Goal: Complete application form: Complete application form

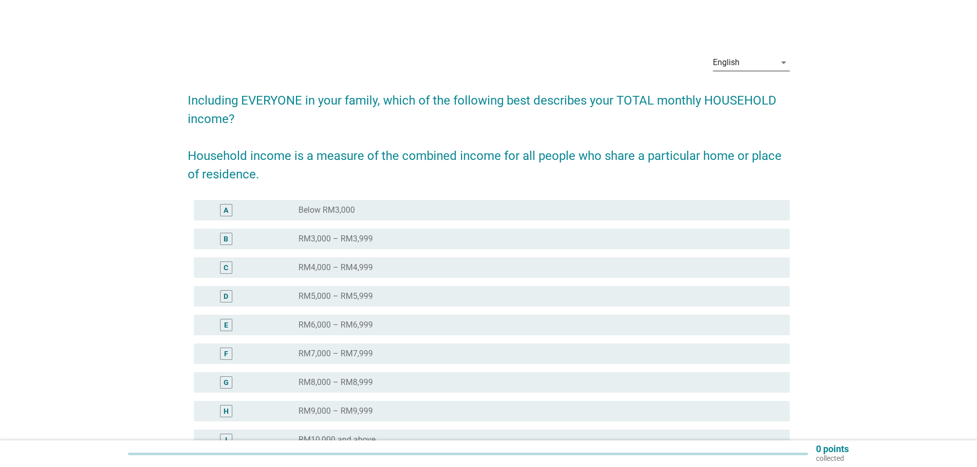
click at [769, 63] on div "English" at bounding box center [744, 62] width 63 height 16
click at [746, 92] on div "Bahasa Melayu" at bounding box center [750, 95] width 60 height 12
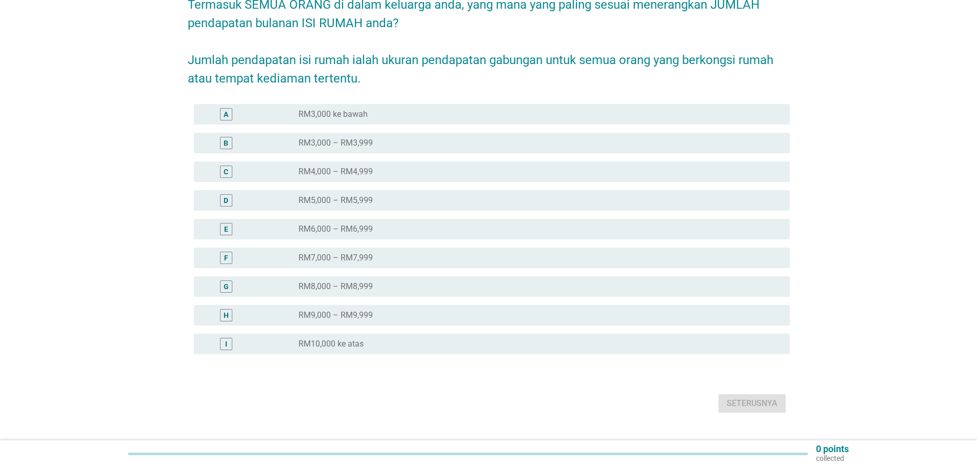
scroll to position [117, 0]
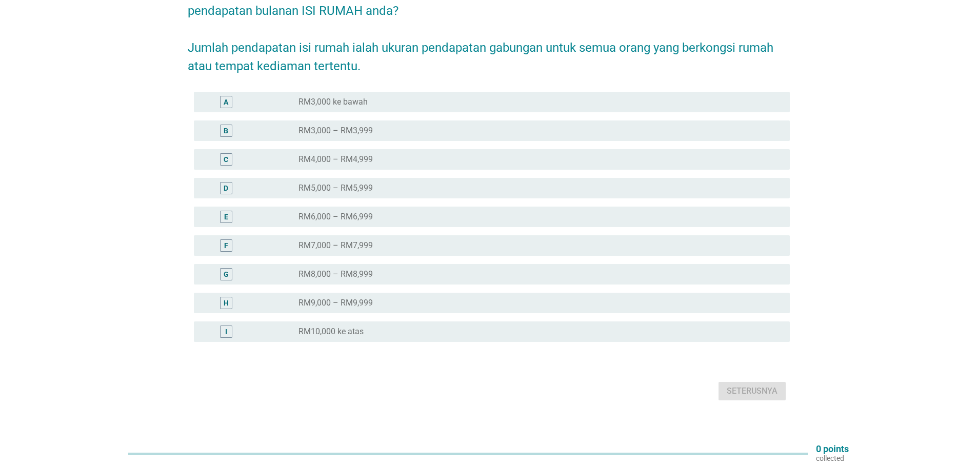
click at [225, 240] on div "F" at bounding box center [226, 245] width 4 height 11
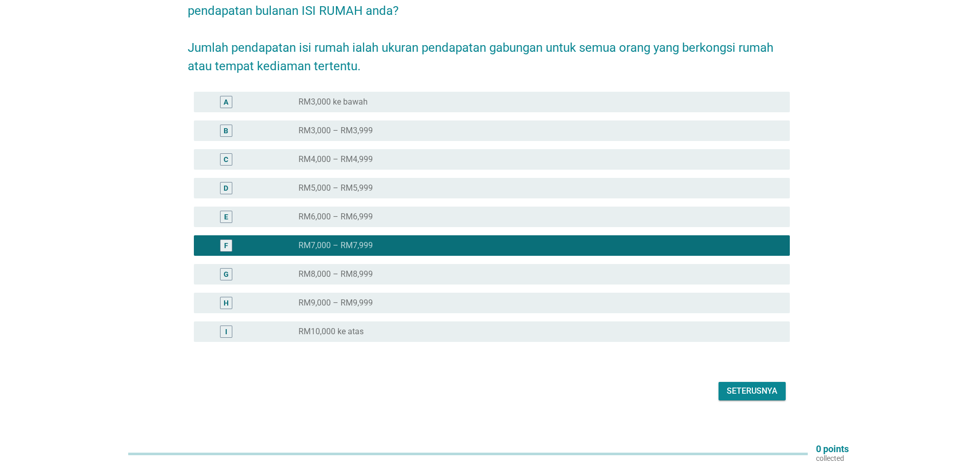
click at [752, 385] on div "Seterusnya" at bounding box center [751, 391] width 51 height 12
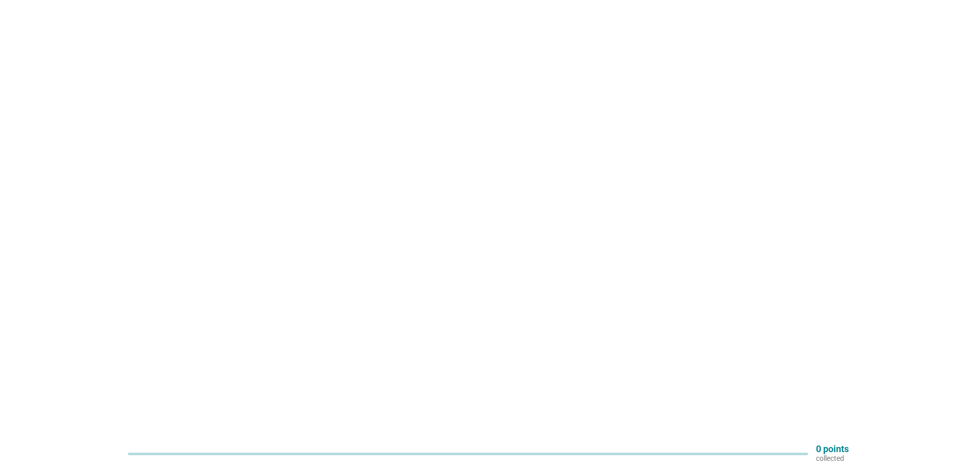
scroll to position [0, 0]
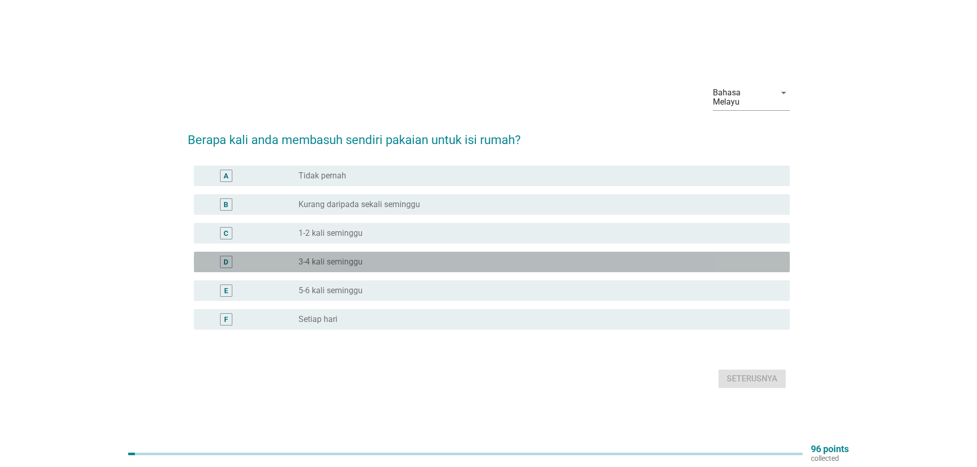
click at [239, 257] on div "D" at bounding box center [226, 262] width 48 height 12
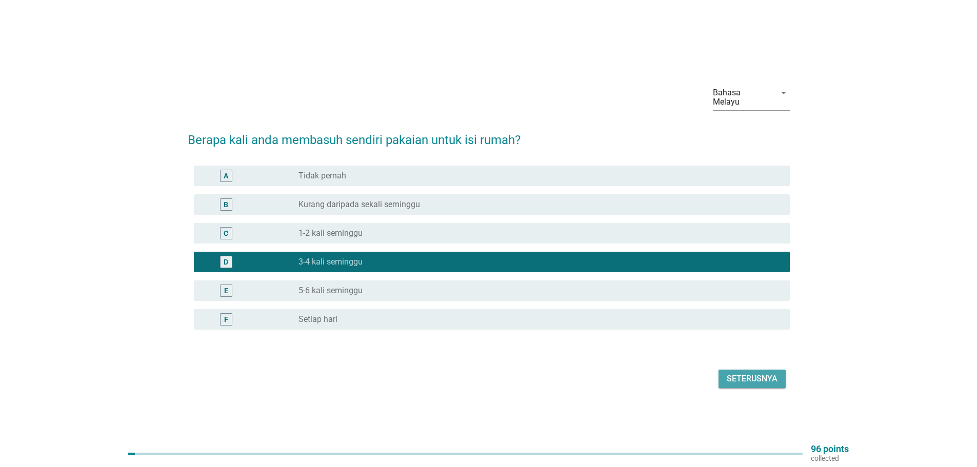
click at [762, 376] on div "Seterusnya" at bounding box center [751, 379] width 51 height 12
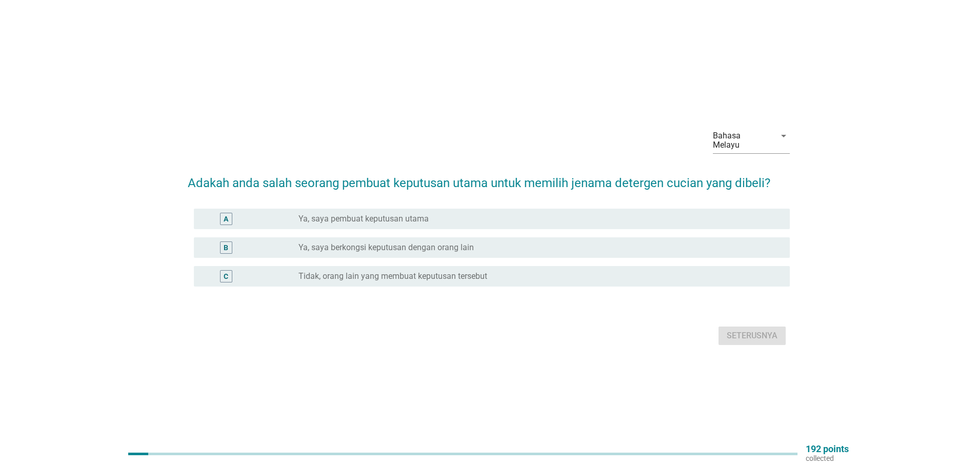
click at [400, 213] on div "radio_button_unchecked Ya, saya pembuat keputusan utama" at bounding box center [539, 219] width 483 height 12
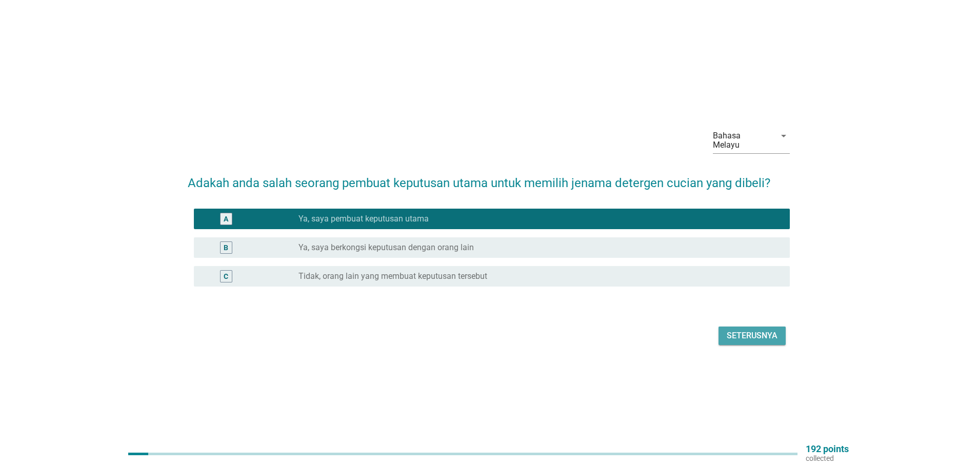
click at [763, 327] on button "Seterusnya" at bounding box center [751, 336] width 67 height 18
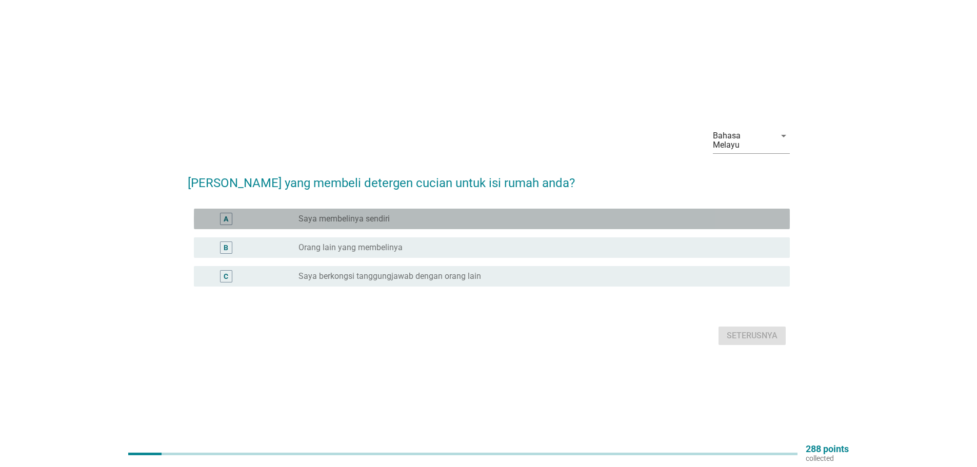
click at [390, 214] on div "radio_button_unchecked Saya membelinya sendiri" at bounding box center [535, 219] width 475 height 10
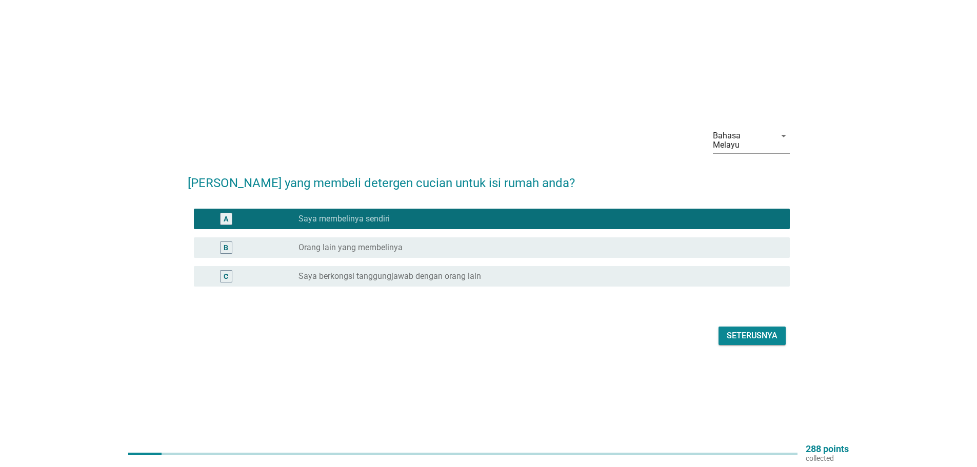
click at [749, 334] on div "Seterusnya" at bounding box center [751, 336] width 51 height 12
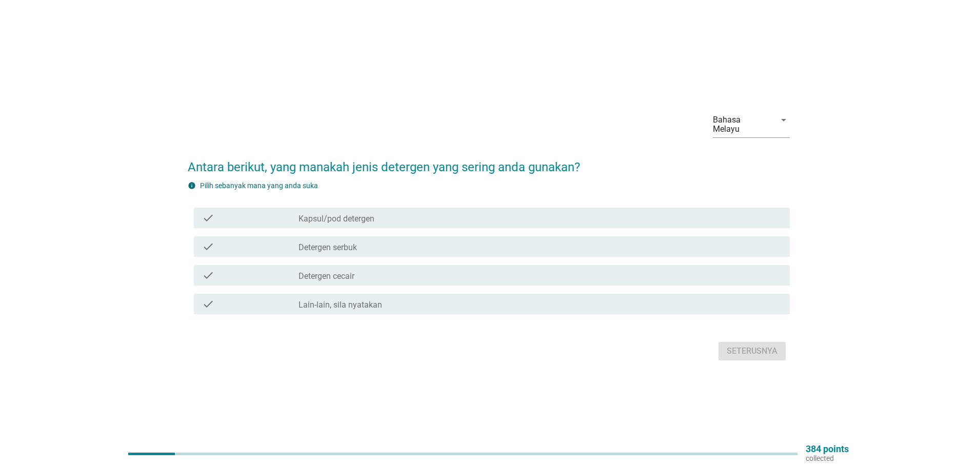
click at [374, 277] on div "check check_box_outline_blank Detergen cecair" at bounding box center [492, 275] width 596 height 21
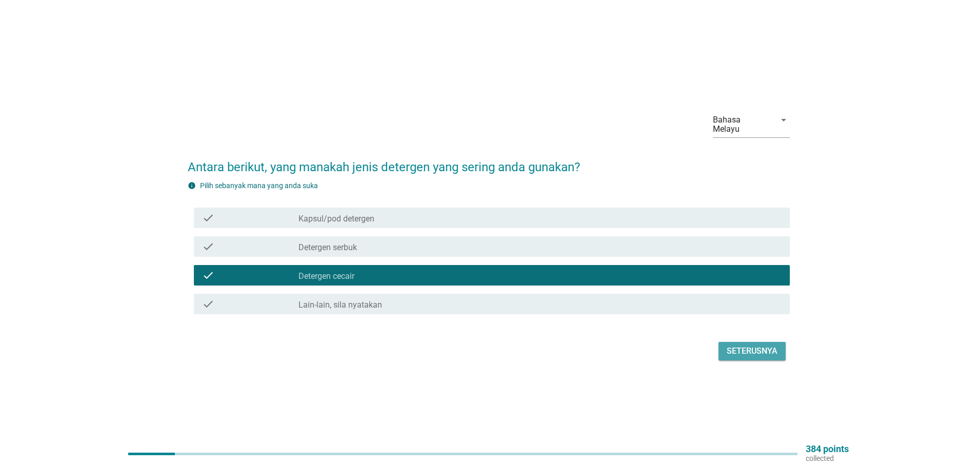
click at [763, 353] on button "Seterusnya" at bounding box center [751, 351] width 67 height 18
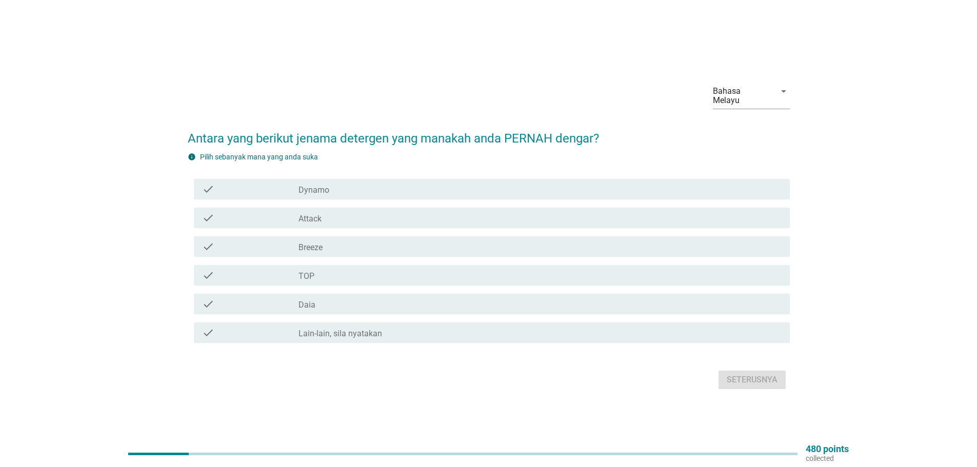
click at [311, 329] on label "Lain-lain, sila nyatakan" at bounding box center [340, 334] width 84 height 10
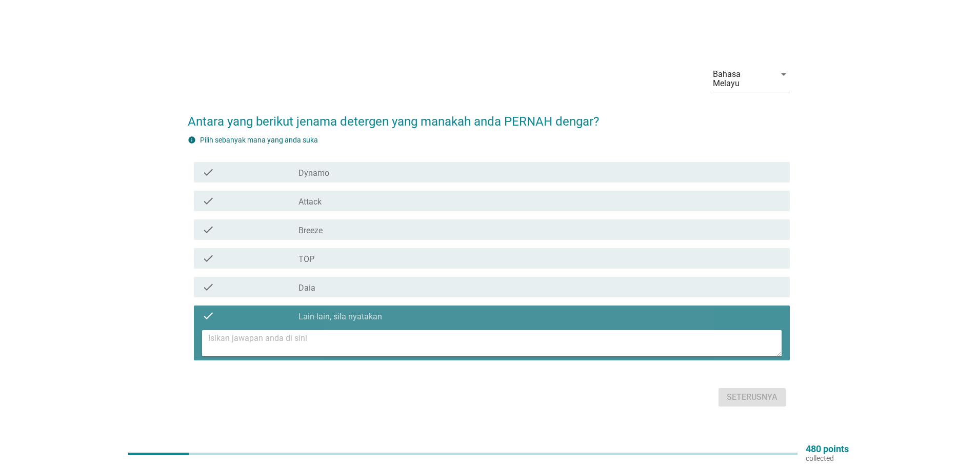
click at [357, 340] on textarea at bounding box center [494, 343] width 573 height 26
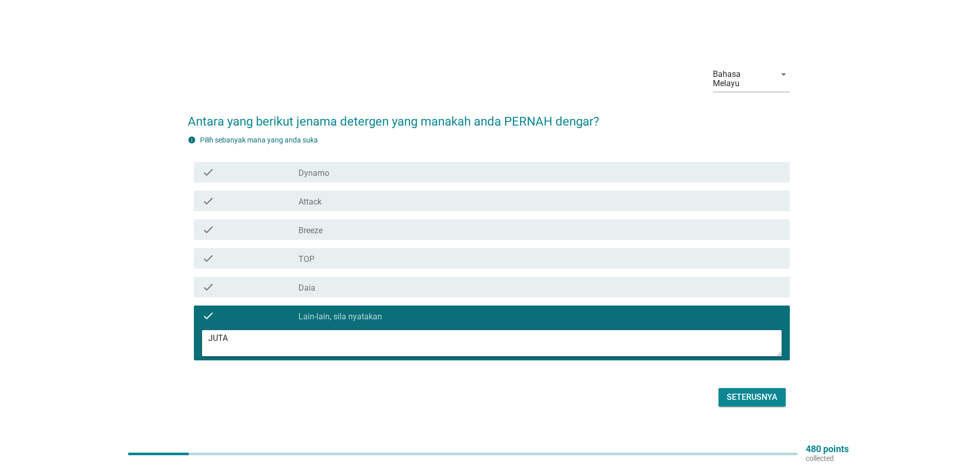
type textarea "JUTA"
click at [748, 396] on div "Seterusnya" at bounding box center [751, 397] width 51 height 12
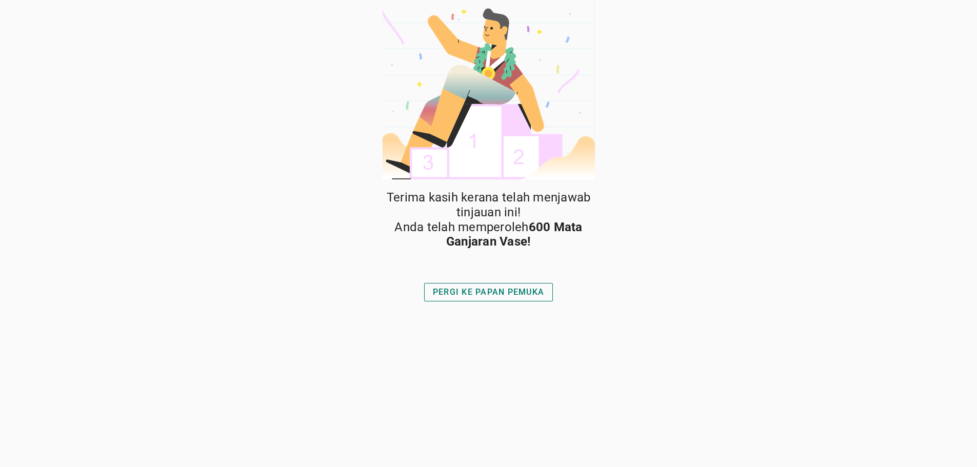
click at [472, 295] on div "PERGI KE PAPAN PEMUKA" at bounding box center [488, 292] width 111 height 12
